Goal: Information Seeking & Learning: Find specific fact

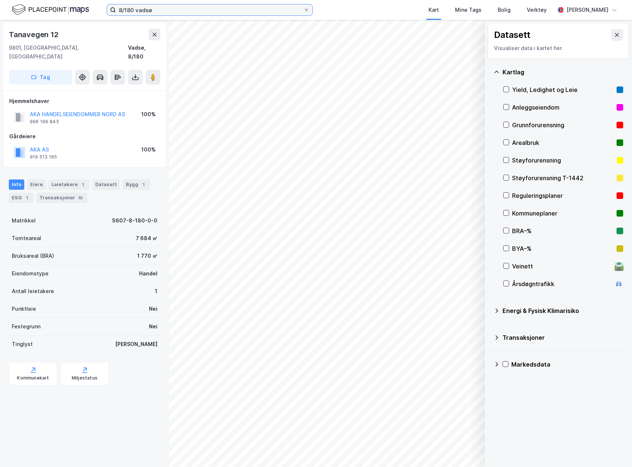
click at [167, 11] on input "8/180 vadsø" at bounding box center [210, 9] width 188 height 11
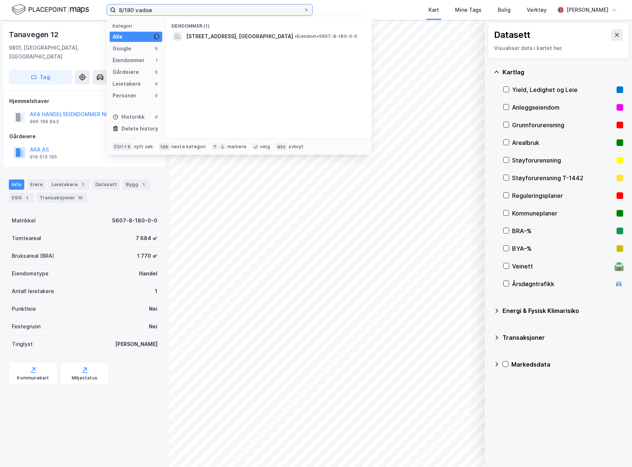
click at [167, 11] on input "8/180 vadsø" at bounding box center [210, 9] width 188 height 11
type input "17/161 hammerfest"
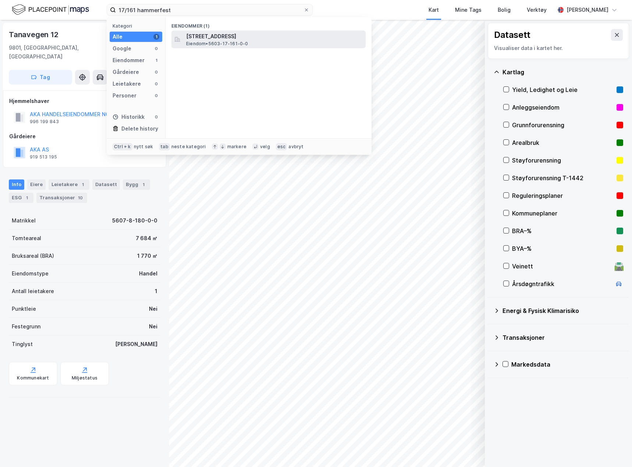
click at [209, 46] on span "Eiendom • 5603-17-161-0-0" at bounding box center [217, 44] width 62 height 6
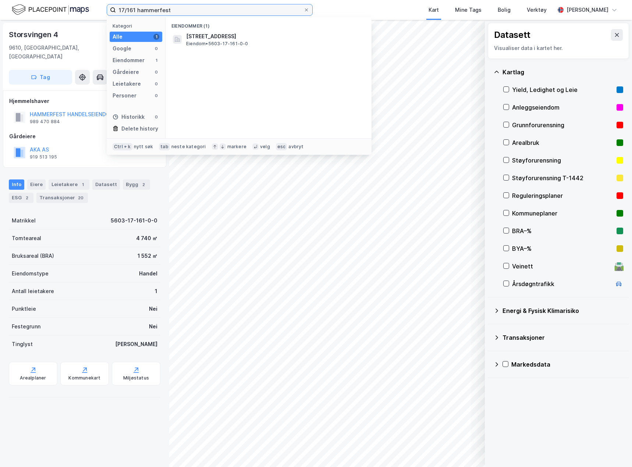
click at [180, 8] on input "17/161 hammerfest" at bounding box center [210, 9] width 188 height 11
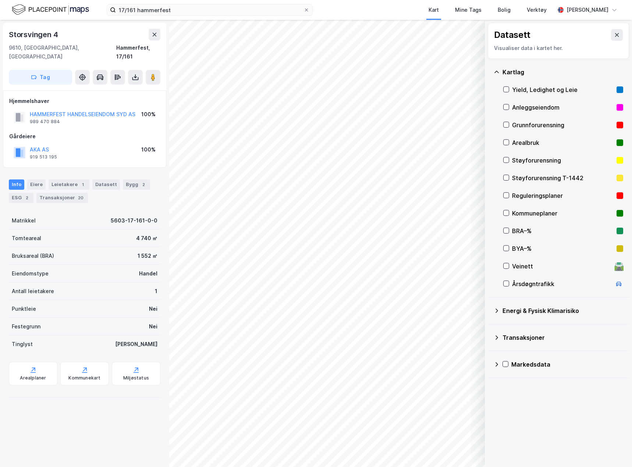
click at [82, 430] on div "Storsvingen 4 9610, [GEOGRAPHIC_DATA], [GEOGRAPHIC_DATA] Hammerfest, 17/161 Tag…" at bounding box center [84, 243] width 169 height 447
click at [36, 179] on div "Eiere" at bounding box center [36, 184] width 18 height 10
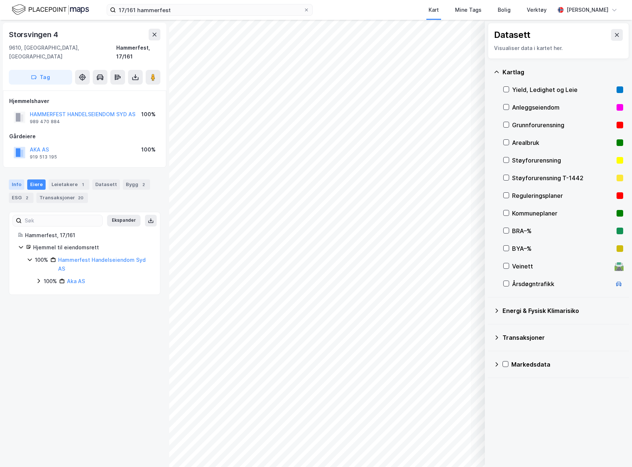
click at [20, 179] on div "Info" at bounding box center [16, 184] width 15 height 10
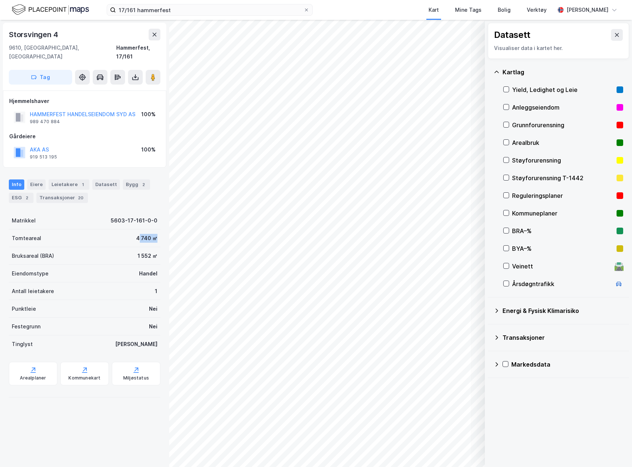
drag, startPoint x: 133, startPoint y: 226, endPoint x: 153, endPoint y: 229, distance: 20.1
click at [153, 229] on div "Tomteareal 4 740 ㎡" at bounding box center [84, 238] width 151 height 18
click at [136, 234] on div "4 740 ㎡" at bounding box center [146, 238] width 21 height 9
drag, startPoint x: 130, startPoint y: 231, endPoint x: 146, endPoint y: 231, distance: 16.6
click at [146, 231] on div "Tomteareal 4 740 ㎡" at bounding box center [84, 238] width 151 height 18
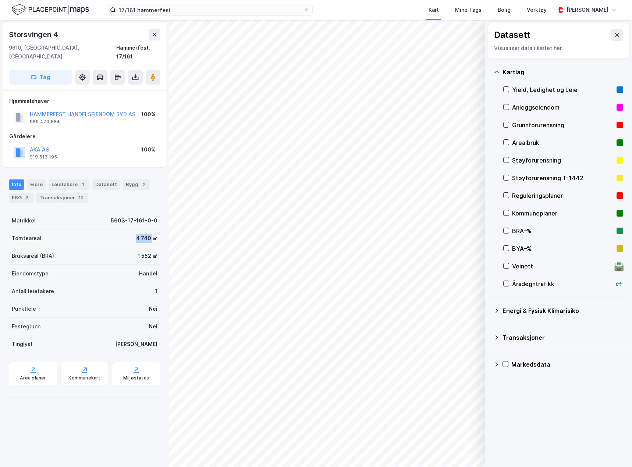
copy div "4 740"
